Goal: Check status: Check status

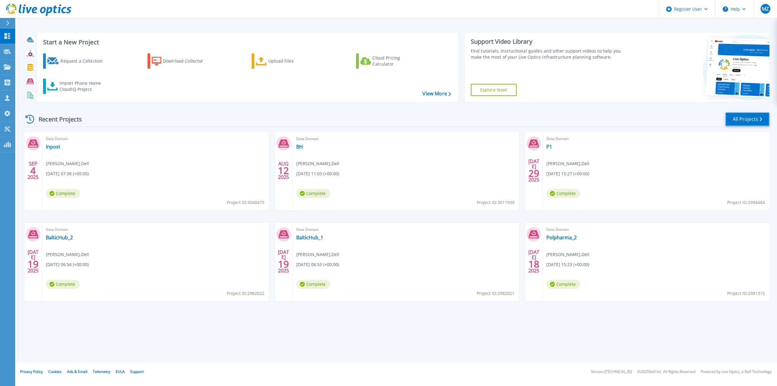
click at [745, 117] on link "All Projects" at bounding box center [748, 119] width 44 height 14
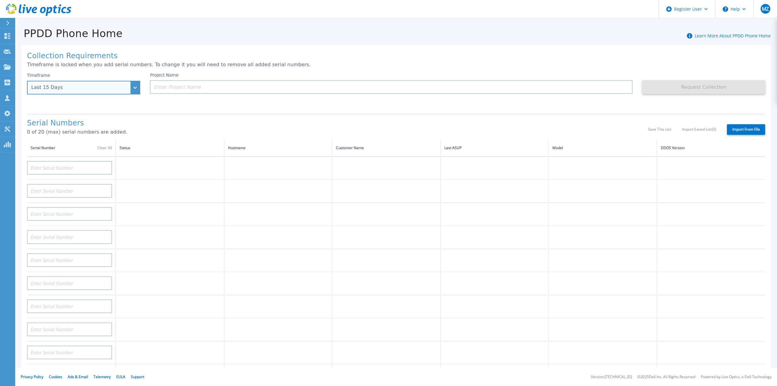
click at [136, 90] on div "Last 15 Days" at bounding box center [83, 88] width 113 height 14
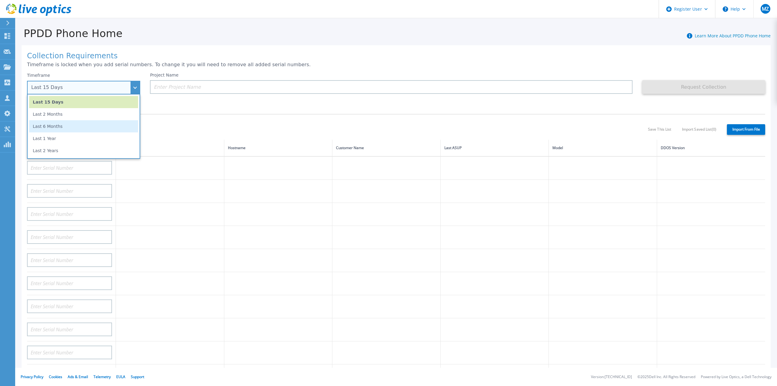
click at [120, 124] on li "Last 6 Months" at bounding box center [83, 126] width 109 height 12
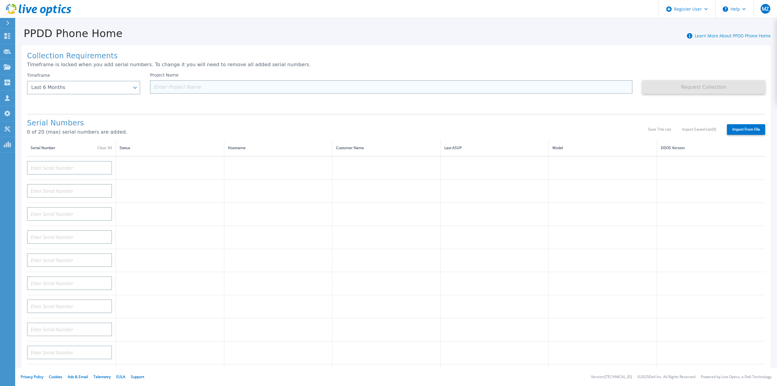
click at [255, 87] on input at bounding box center [391, 87] width 482 height 14
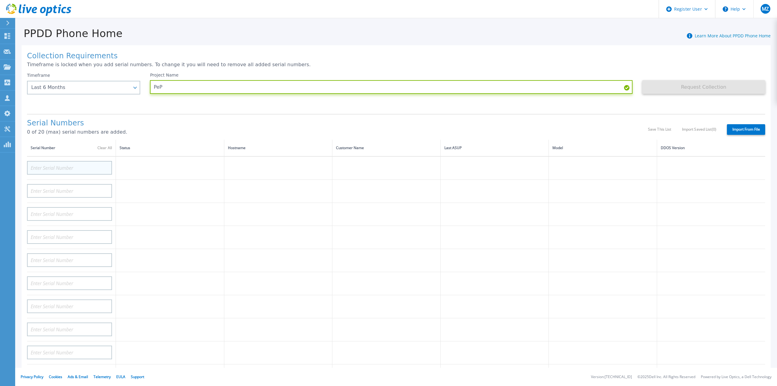
type input "PeP"
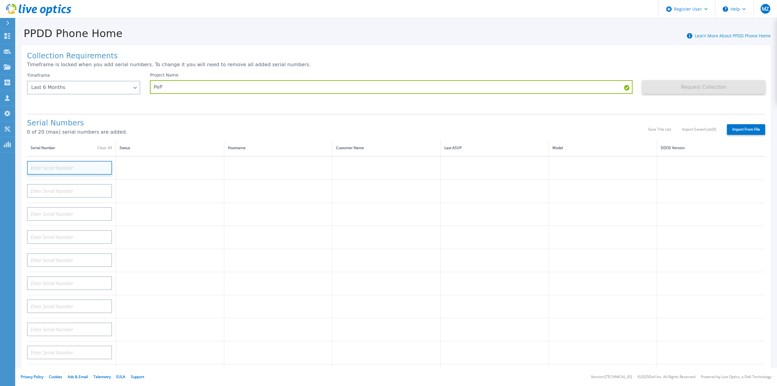
click at [58, 161] on input at bounding box center [69, 168] width 85 height 14
paste input "CRK00251606402"
type input "CRK00251606402"
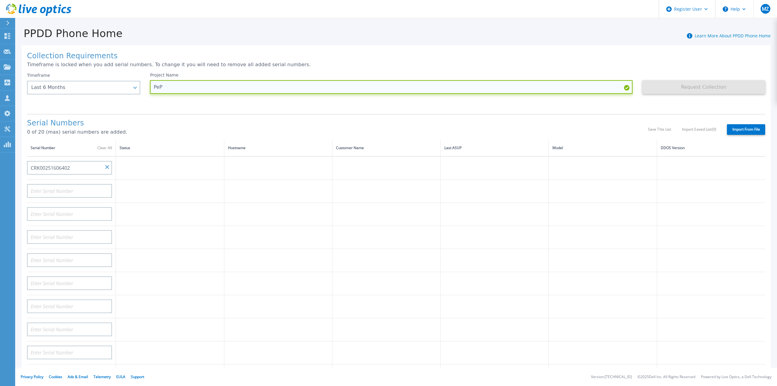
click at [590, 88] on input "PeP" at bounding box center [391, 87] width 482 height 14
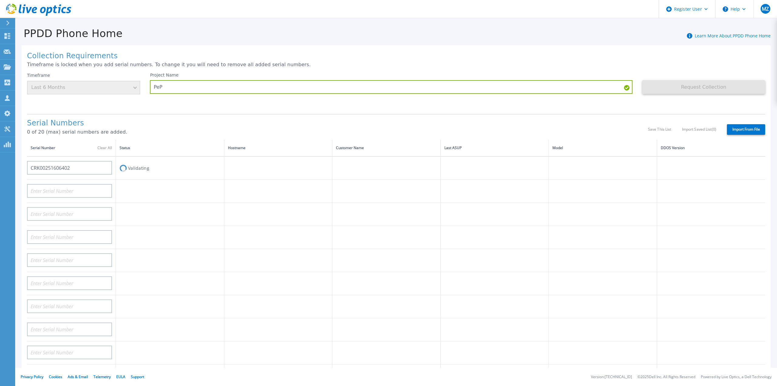
click at [416, 66] on p "Timeframe is locked when you add serial numbers. To change it you will need to …" at bounding box center [396, 64] width 738 height 5
click at [384, 88] on input "PeP" at bounding box center [391, 87] width 482 height 14
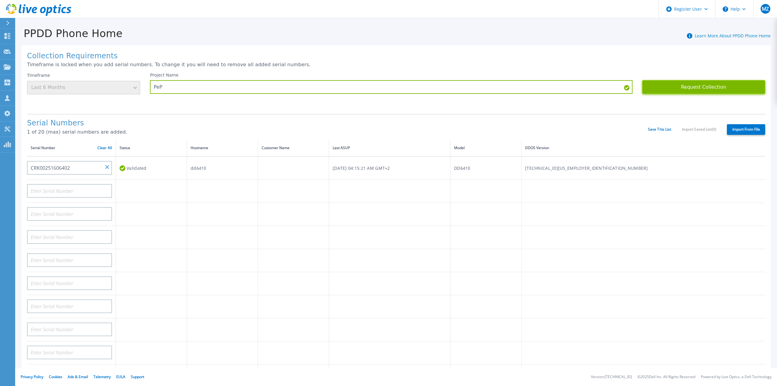
click at [685, 87] on button "Request Collection" at bounding box center [703, 87] width 123 height 14
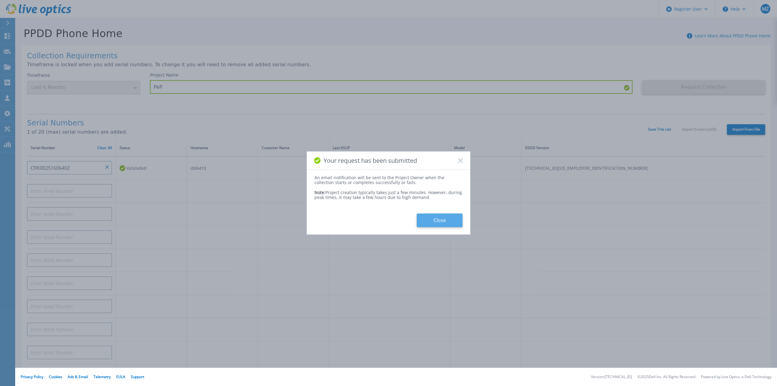
click at [449, 223] on button "Close" at bounding box center [440, 220] width 46 height 14
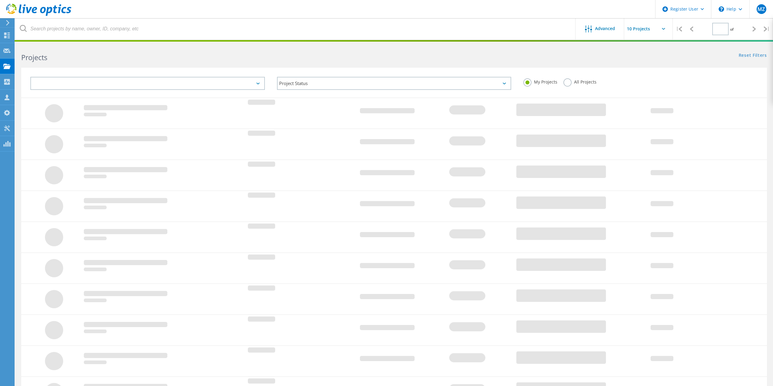
type input "1"
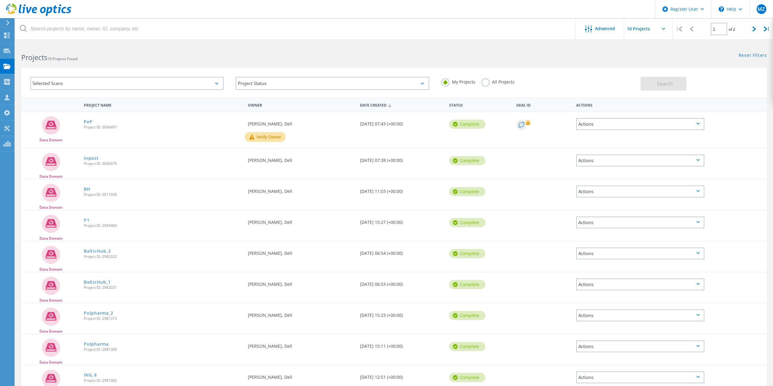
click at [268, 137] on button "Verify Owner" at bounding box center [265, 137] width 41 height 10
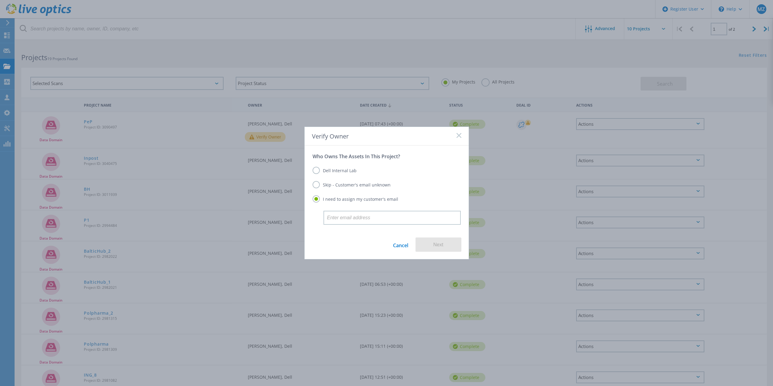
click at [333, 171] on label "Dell Internal Lab" at bounding box center [334, 170] width 44 height 7
click at [0, 0] on input "Dell Internal Lab" at bounding box center [0, 0] width 0 height 0
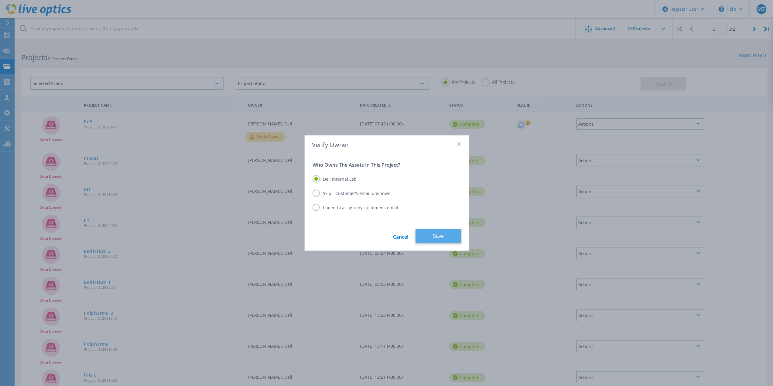
click at [432, 235] on button "Save" at bounding box center [438, 236] width 46 height 14
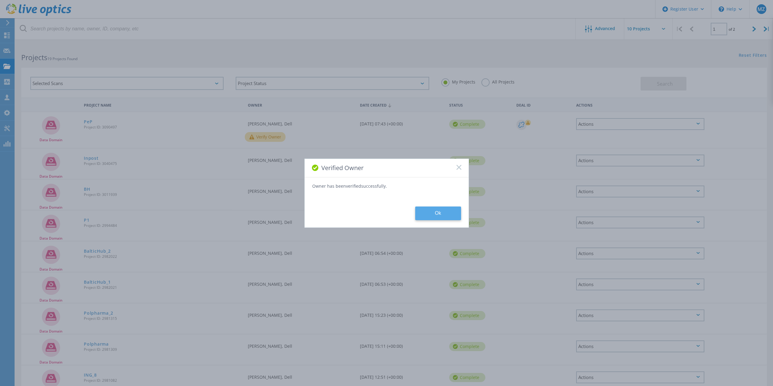
click at [447, 216] on button "Ok" at bounding box center [438, 213] width 46 height 14
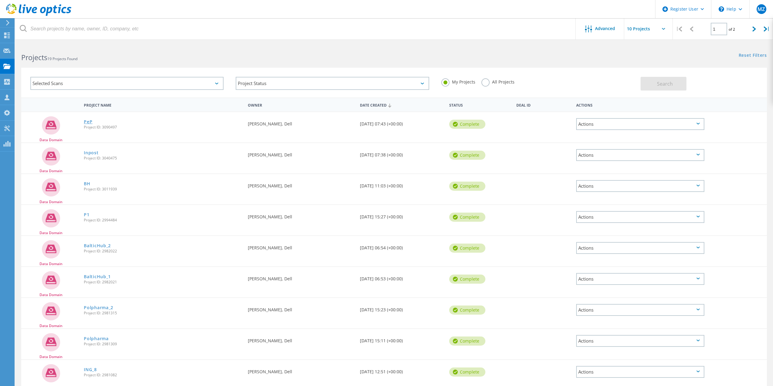
click at [87, 121] on link "PeP" at bounding box center [88, 122] width 9 height 4
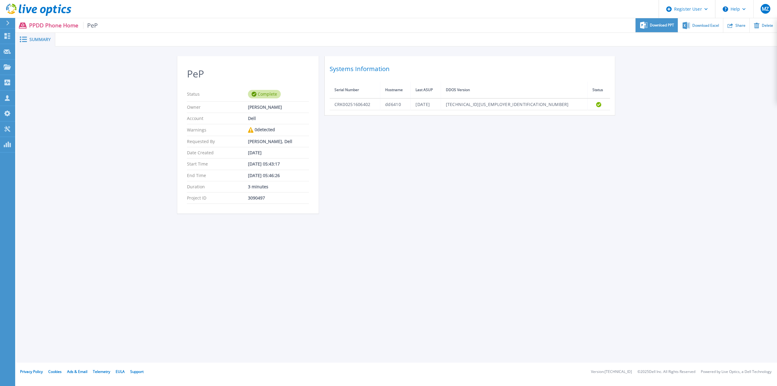
click at [651, 26] on span "Download PPT" at bounding box center [662, 25] width 24 height 4
